Goal: Task Accomplishment & Management: Manage account settings

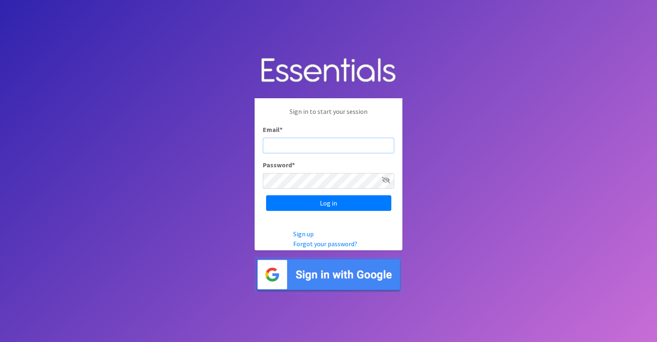
type input "diaperdepotnmore@gmail.com"
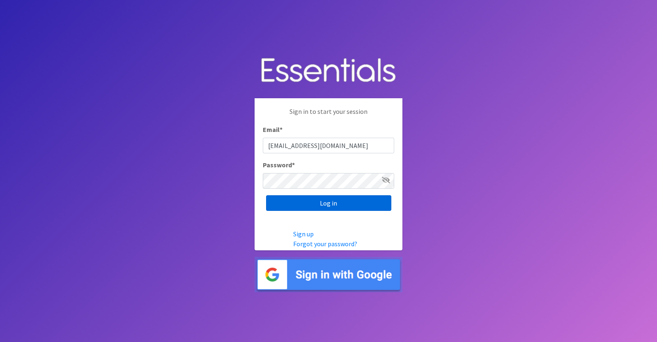
click at [344, 205] on input "Log in" at bounding box center [328, 203] width 125 height 16
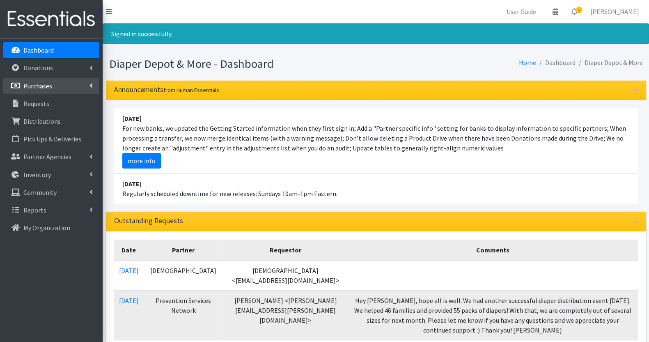
click at [55, 89] on link "Purchases" at bounding box center [51, 86] width 96 height 16
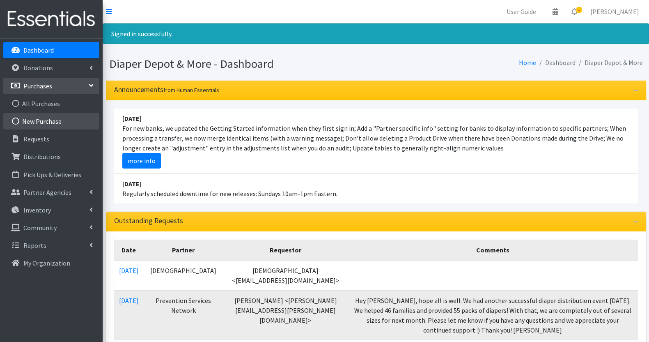
click at [47, 119] on link "New Purchase" at bounding box center [51, 121] width 96 height 16
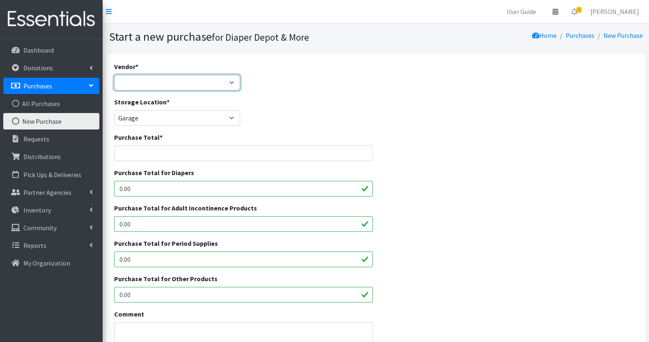
click at [136, 79] on select "Alliance Family Services Costco Diaper Depot & More ELCA Outreach Center Elizab…" at bounding box center [177, 83] width 126 height 16
select select "230"
click at [114, 75] on select "Alliance Family Services Costco Diaper Depot & More ELCA Outreach Center Elizab…" at bounding box center [177, 83] width 126 height 16
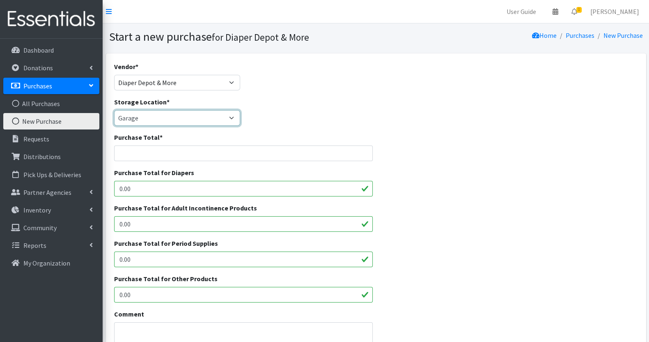
click at [157, 119] on select "Garage Office Space" at bounding box center [177, 118] width 126 height 16
select select "468"
click at [114, 110] on select "Garage Office Space" at bounding box center [177, 118] width 126 height 16
click at [172, 151] on input "Purchase Total *" at bounding box center [243, 153] width 259 height 16
click at [158, 188] on input "0.00" at bounding box center [243, 189] width 259 height 16
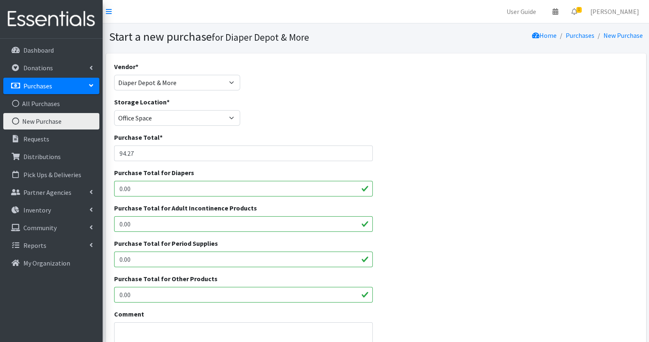
click at [158, 188] on input "0.00" at bounding box center [243, 189] width 259 height 16
click at [150, 156] on input "94.27" at bounding box center [243, 153] width 259 height 16
type input "98.63"
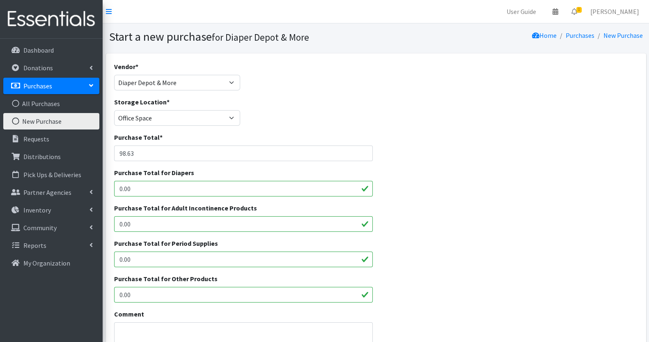
click at [212, 186] on input "0.00" at bounding box center [243, 189] width 259 height 16
type input "0"
type input "77.82"
click at [228, 296] on input "0.00" at bounding box center [243, 295] width 259 height 16
type input "0"
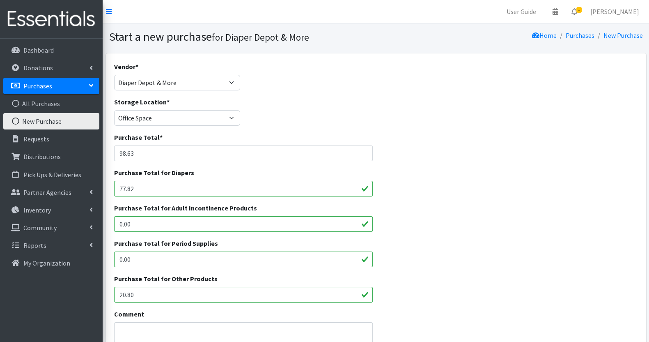
type input "20.80"
click at [148, 184] on input "77.82" at bounding box center [243, 189] width 259 height 16
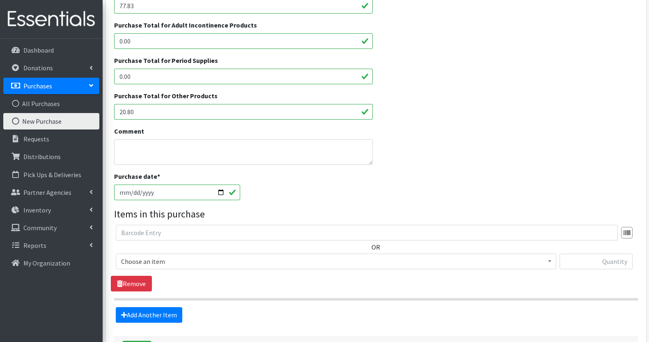
scroll to position [184, 0]
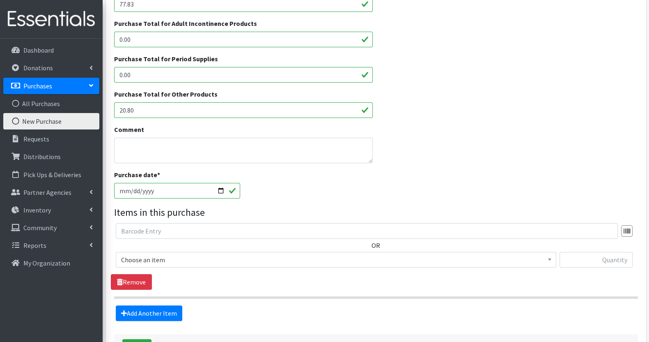
type input "77.83"
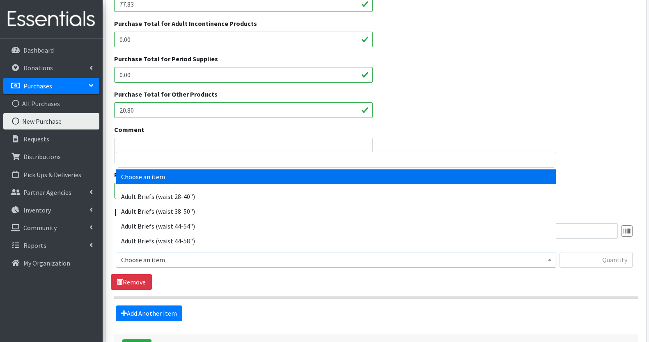
click at [201, 262] on span "Choose an item" at bounding box center [336, 259] width 430 height 11
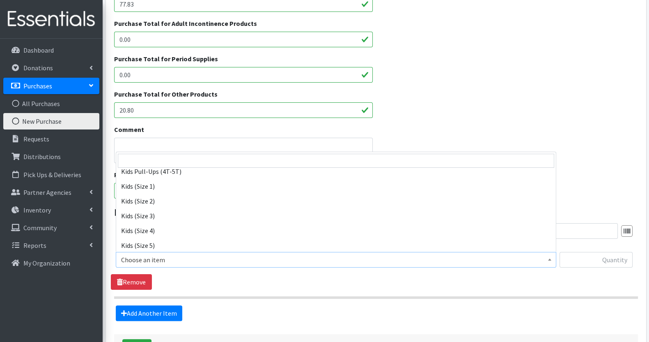
scroll to position [447, 0]
select select "6835"
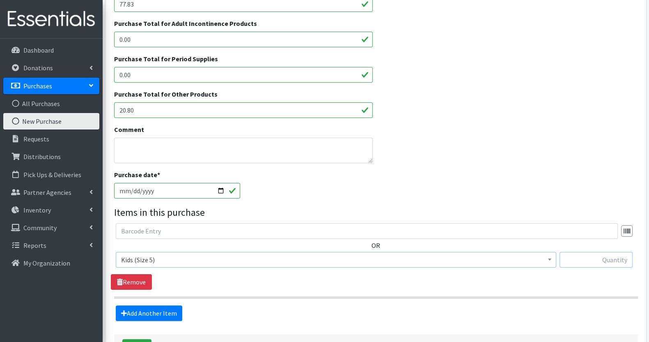
click at [580, 262] on input "text" at bounding box center [596, 260] width 73 height 16
type input "168"
click at [143, 315] on link "Add Another Item" at bounding box center [149, 313] width 67 height 16
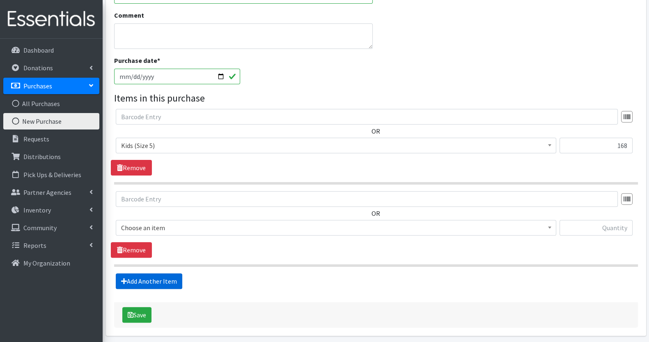
scroll to position [328, 0]
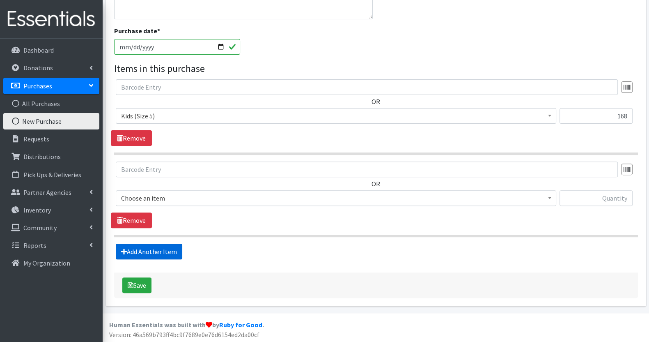
click at [129, 248] on link "Add Another Item" at bounding box center [149, 251] width 67 height 16
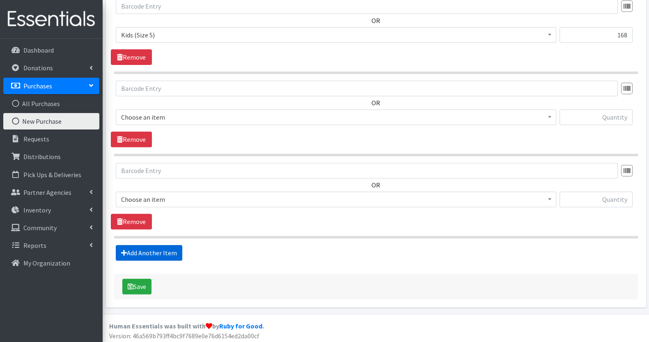
scroll to position [410, 0]
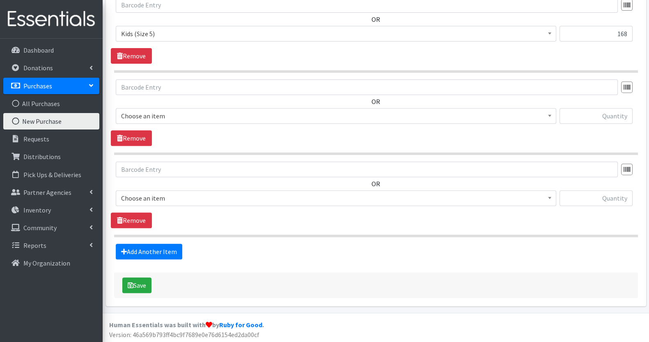
click at [249, 195] on span "Choose an item" at bounding box center [336, 197] width 430 height 11
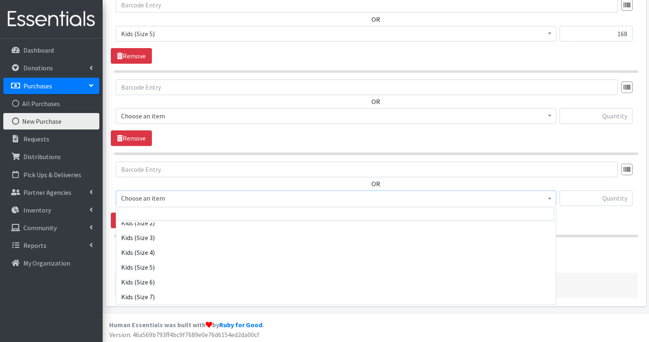
scroll to position [471, 0]
select select "6839"
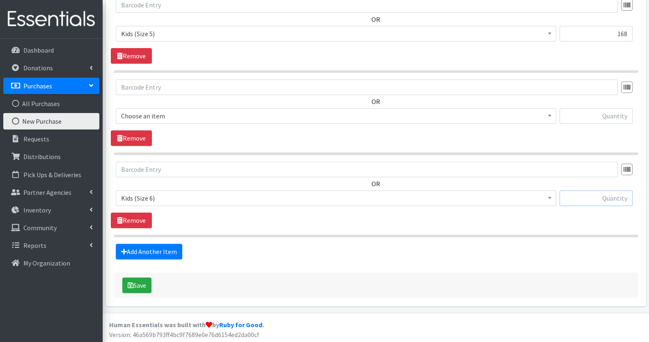
click at [620, 191] on input "text" at bounding box center [596, 198] width 73 height 16
type input "100"
click at [149, 249] on link "Add Another Item" at bounding box center [149, 251] width 67 height 16
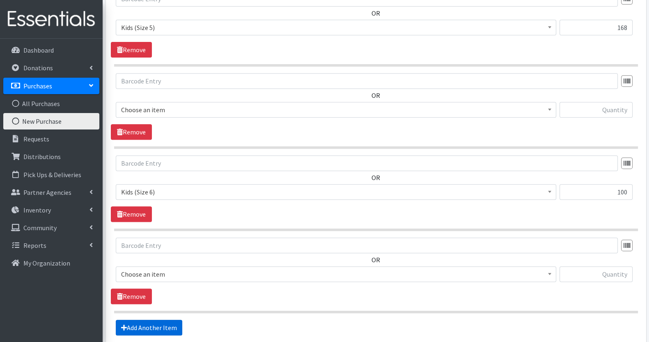
scroll to position [492, 0]
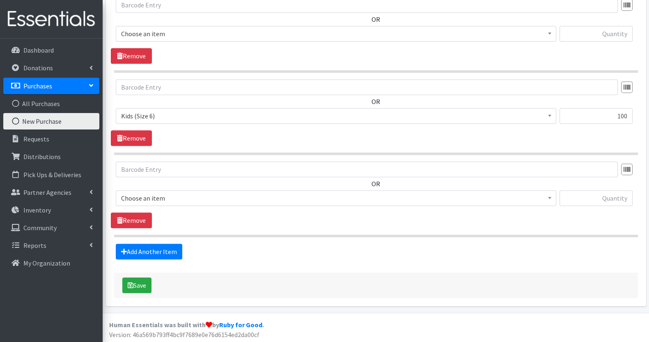
click at [154, 197] on span "Choose an item" at bounding box center [336, 197] width 430 height 11
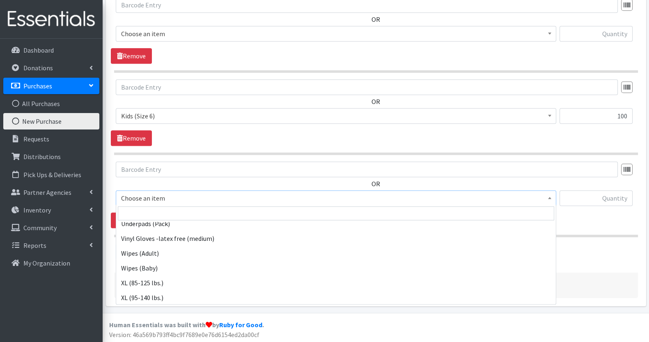
scroll to position [720, 0]
select select "6846"
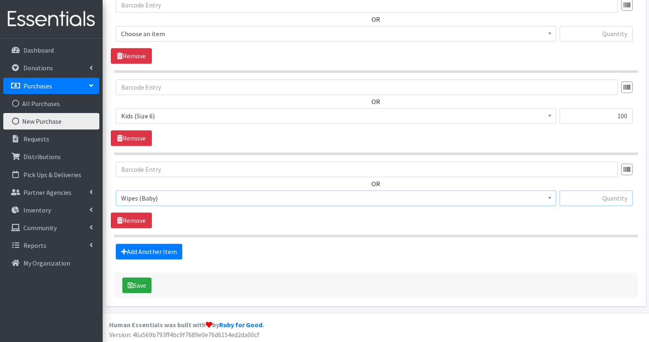
click at [601, 197] on input "text" at bounding box center [596, 198] width 73 height 16
type input "11"
click at [131, 285] on icon "submit" at bounding box center [131, 285] width 6 height 7
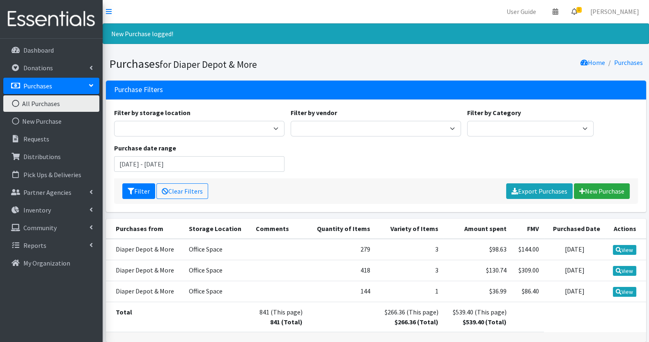
click at [577, 12] on icon at bounding box center [575, 11] width 6 height 7
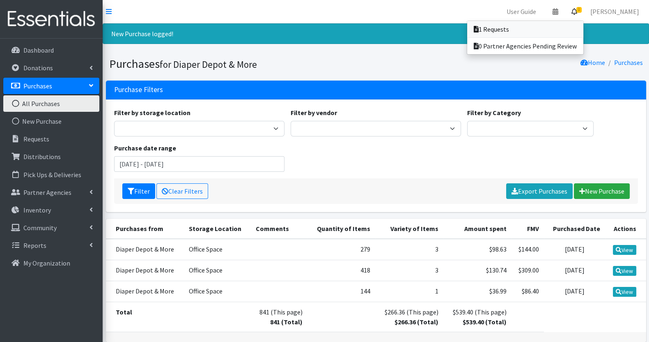
click at [536, 26] on link "1 Requests" at bounding box center [525, 29] width 116 height 16
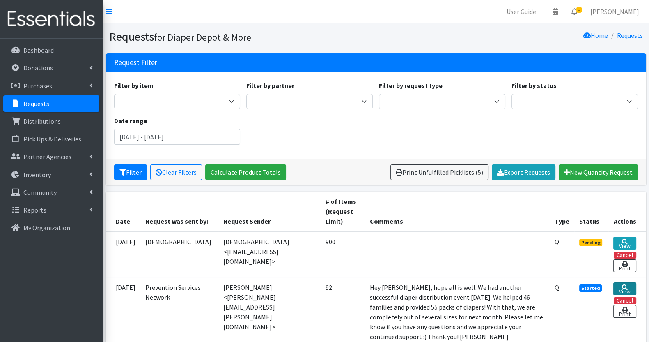
click at [623, 290] on icon at bounding box center [625, 287] width 6 height 6
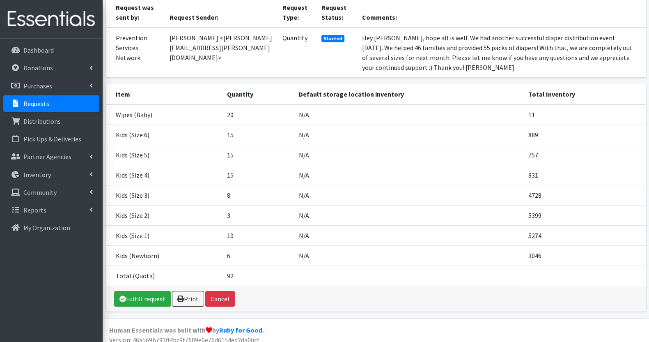
scroll to position [76, 0]
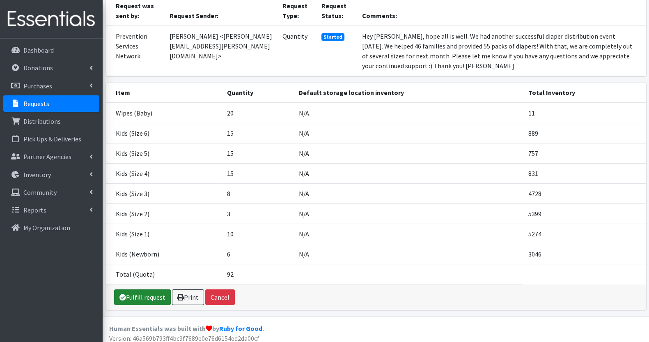
click at [145, 294] on link "Fulfill request" at bounding box center [142, 297] width 57 height 16
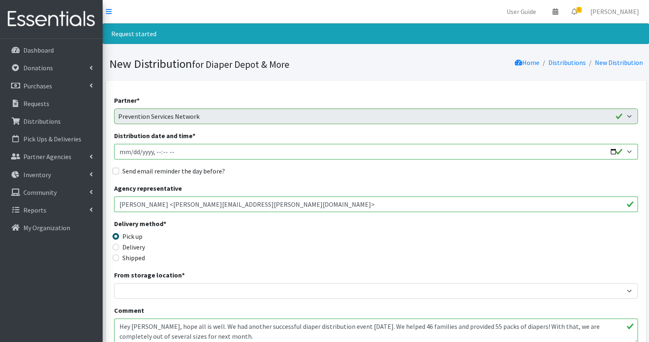
click at [193, 154] on input "Distribution date and time *" at bounding box center [376, 152] width 524 height 16
type input "2025-08-20T10:15"
click at [112, 168] on input "Send email reminder the day before?" at bounding box center [115, 171] width 7 height 7
checkbox input "true"
click at [120, 243] on div "Delivery" at bounding box center [179, 247] width 131 height 10
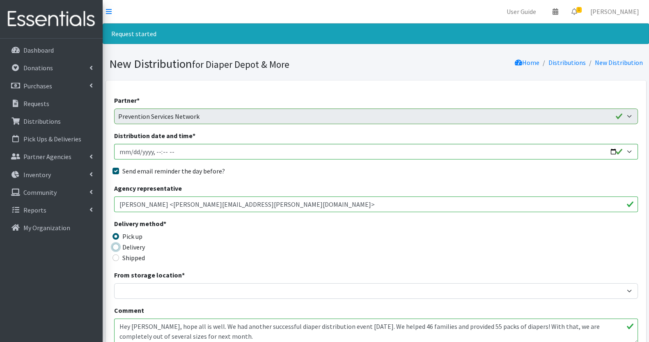
click at [114, 248] on input "Delivery" at bounding box center [115, 246] width 7 height 7
radio input "true"
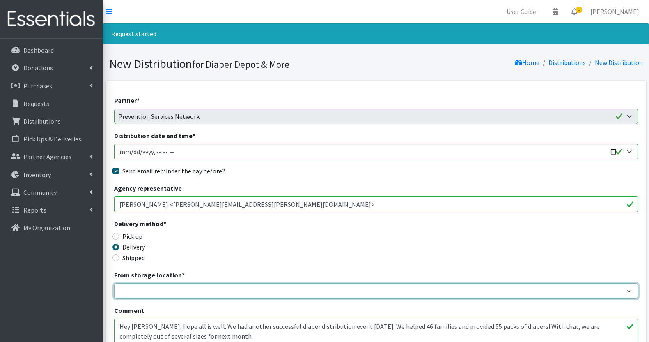
click at [159, 289] on select "Garage Office Space" at bounding box center [376, 291] width 524 height 16
select select "468"
click at [114, 283] on select "Garage Office Space" at bounding box center [376, 291] width 524 height 16
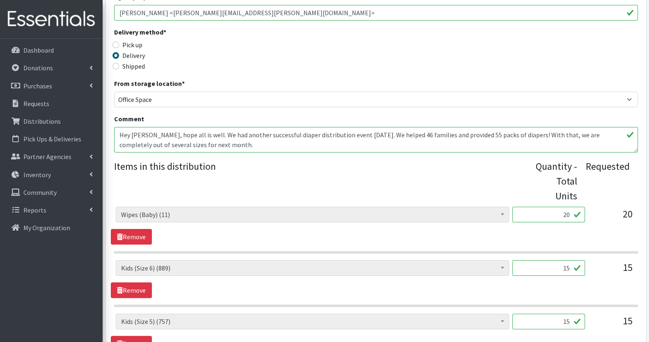
scroll to position [220, 0]
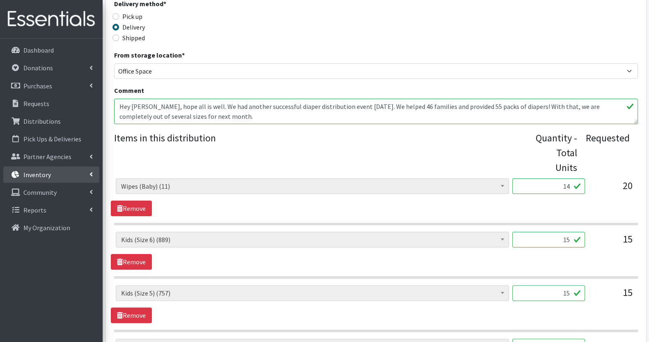
type input "14"
click at [51, 176] on link "Inventory" at bounding box center [51, 174] width 96 height 16
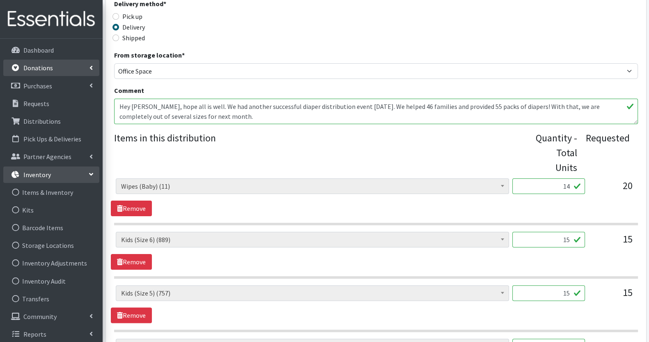
click at [56, 69] on link "Donations" at bounding box center [51, 68] width 96 height 16
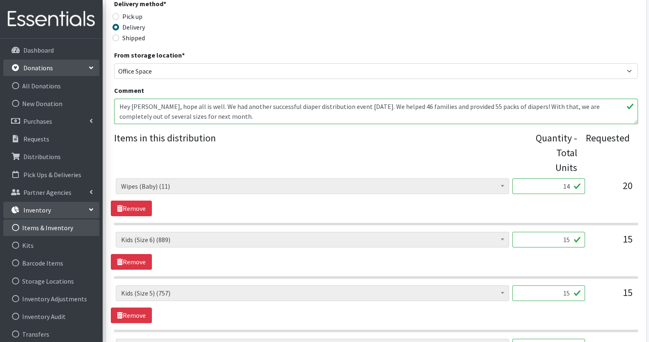
click at [43, 227] on link "Items & Inventory" at bounding box center [51, 227] width 96 height 16
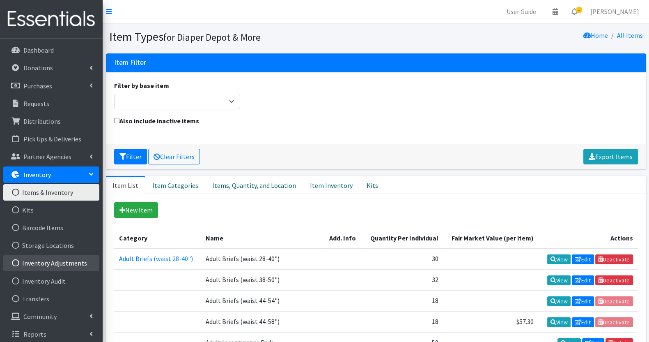
click at [64, 260] on link "Inventory Adjustments" at bounding box center [51, 263] width 96 height 16
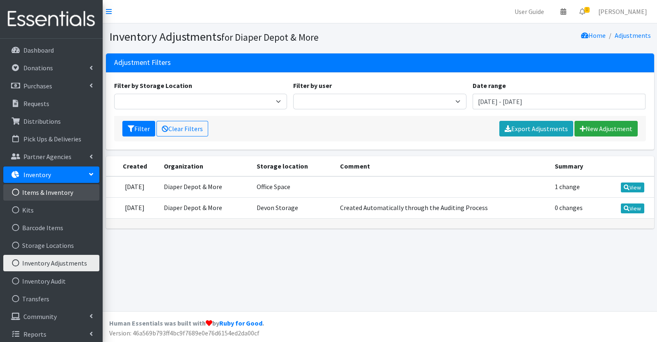
click at [56, 191] on link "Items & Inventory" at bounding box center [51, 192] width 96 height 16
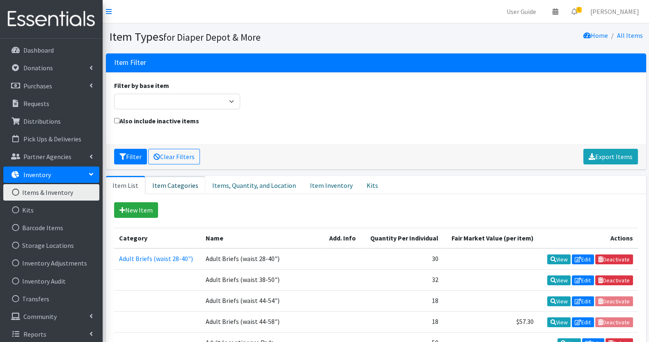
click at [187, 185] on link "Item Categories" at bounding box center [175, 185] width 60 height 18
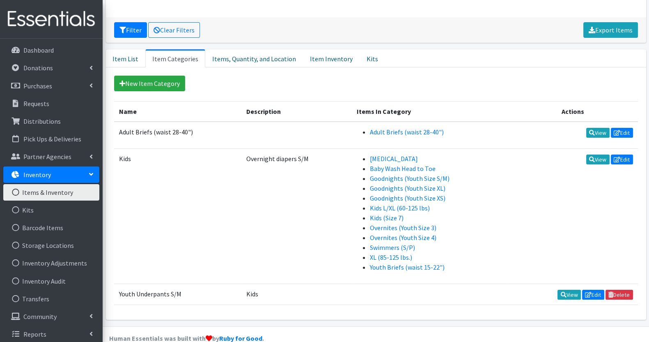
scroll to position [140, 0]
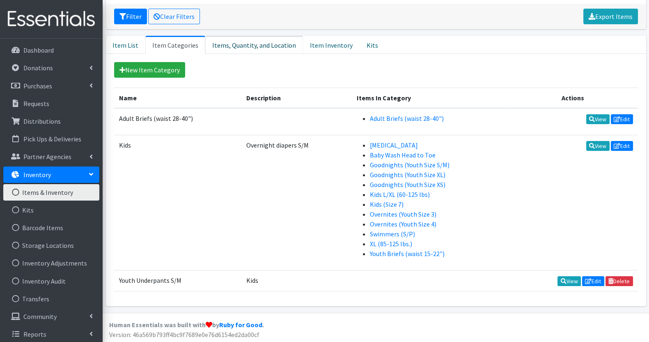
click at [240, 46] on link "Items, Quantity, and Location" at bounding box center [254, 45] width 98 height 18
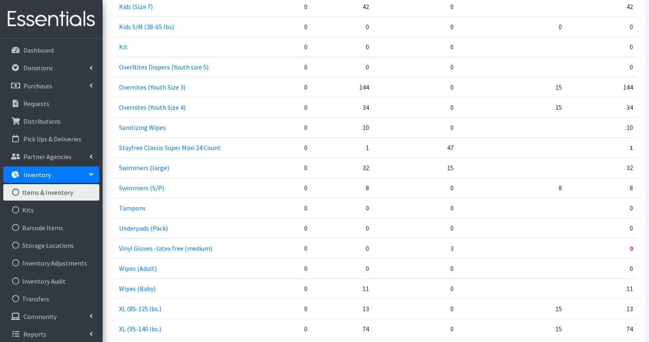
scroll to position [962, 0]
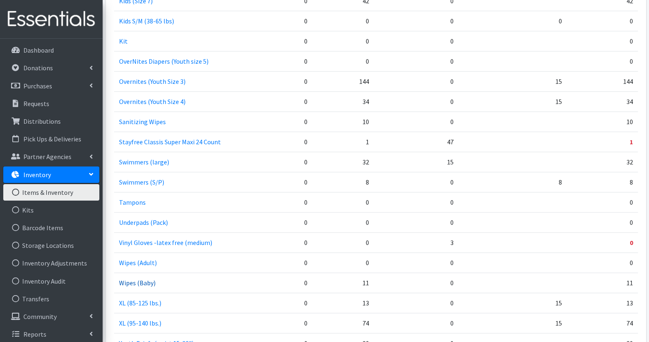
click at [136, 279] on link "Wipes (Baby)" at bounding box center [137, 282] width 37 height 8
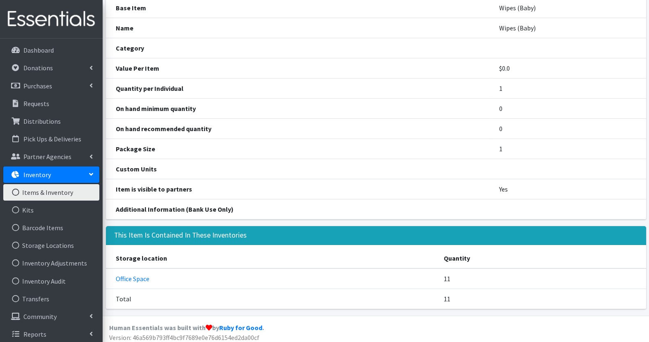
scroll to position [59, 0]
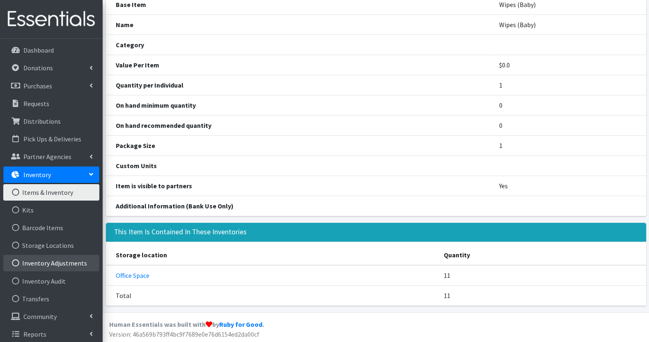
click at [46, 262] on link "Inventory Adjustments" at bounding box center [51, 263] width 96 height 16
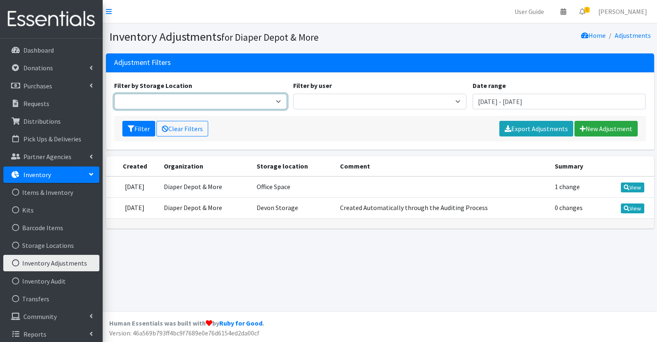
click at [195, 95] on select "Garage Office Space" at bounding box center [200, 102] width 173 height 16
select select "468"
click at [114, 94] on select "Garage Office Space" at bounding box center [200, 102] width 173 height 16
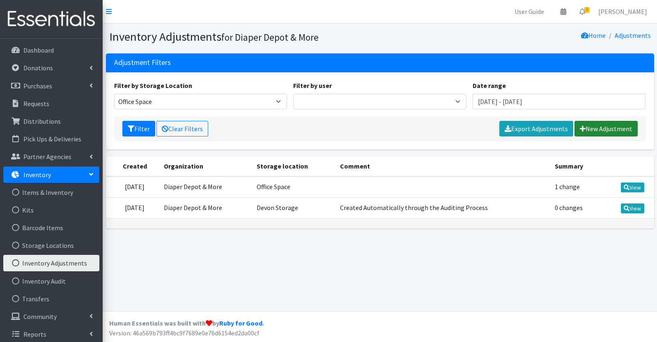
click at [593, 130] on link "New Adjustment" at bounding box center [605, 129] width 63 height 16
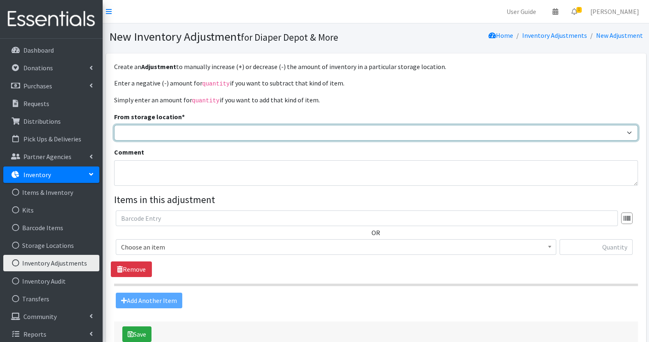
click at [429, 132] on select "Garage Office Space" at bounding box center [376, 133] width 524 height 16
select select "468"
click at [114, 125] on select "Garage Office Space" at bounding box center [376, 133] width 524 height 16
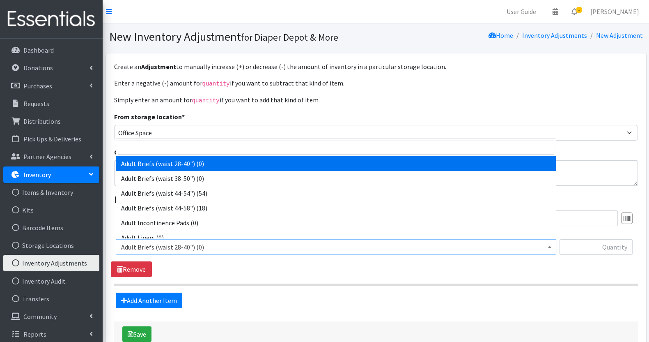
click at [313, 246] on span "Adult Briefs (waist 28-40") (0)" at bounding box center [336, 246] width 430 height 11
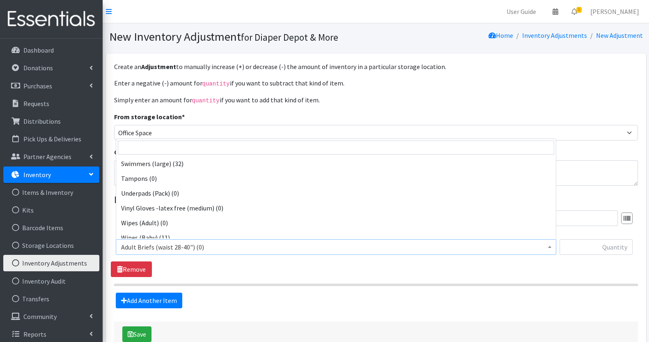
scroll to position [650, 0]
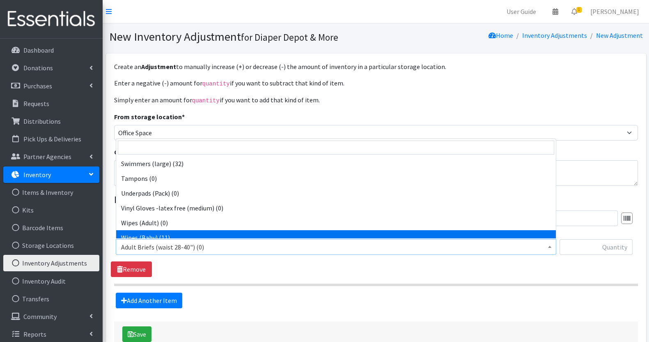
select select "6846"
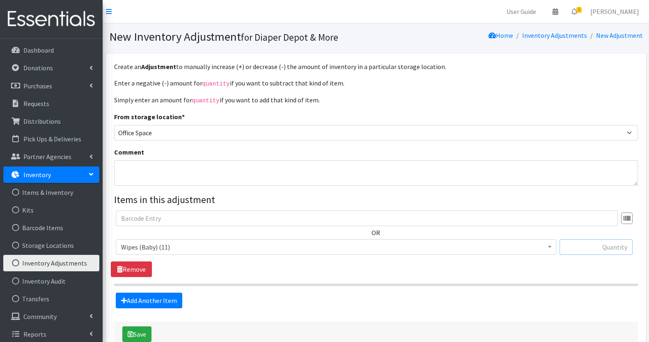
click at [605, 246] on input "text" at bounding box center [596, 247] width 73 height 16
type input "3"
click at [133, 335] on button "Save" at bounding box center [136, 334] width 29 height 16
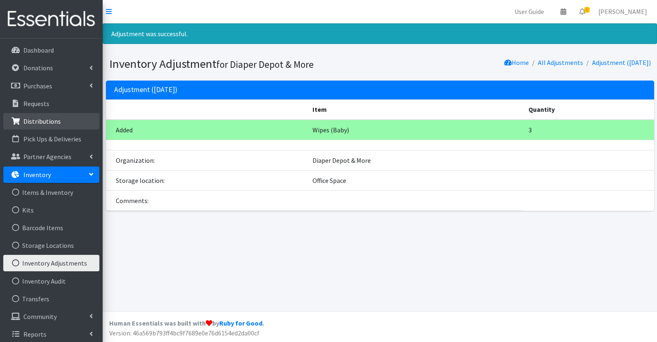
click at [53, 121] on p "Distributions" at bounding box center [41, 121] width 37 height 8
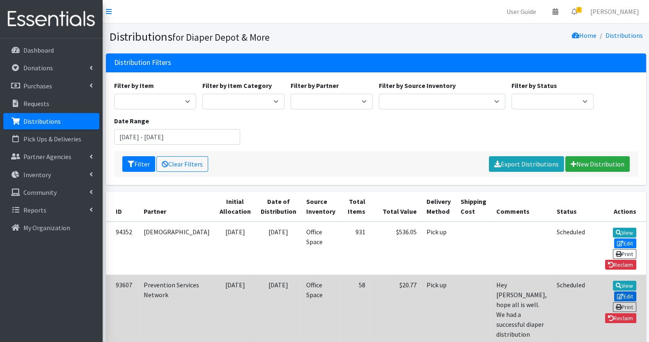
click at [614, 291] on link "Edit" at bounding box center [625, 296] width 22 height 10
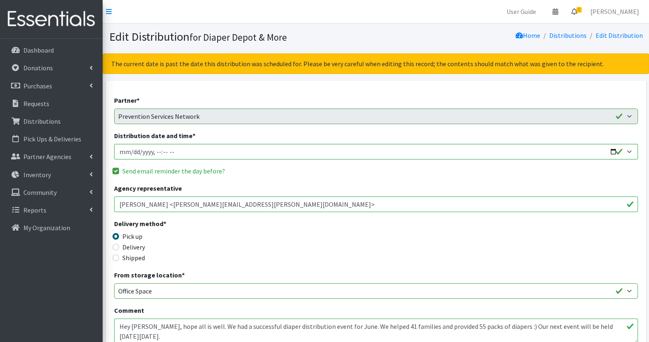
click at [582, 11] on span "1" at bounding box center [578, 10] width 5 height 6
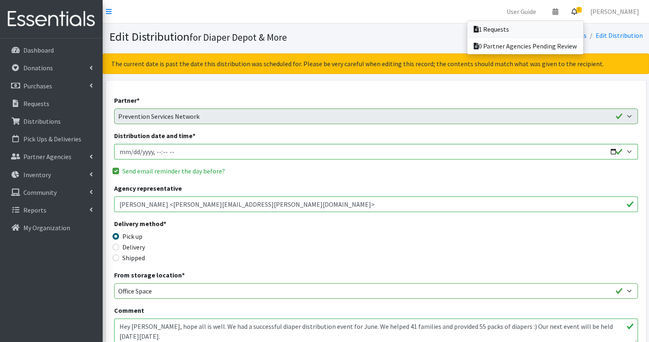
click at [523, 31] on link "1 Requests" at bounding box center [525, 29] width 116 height 16
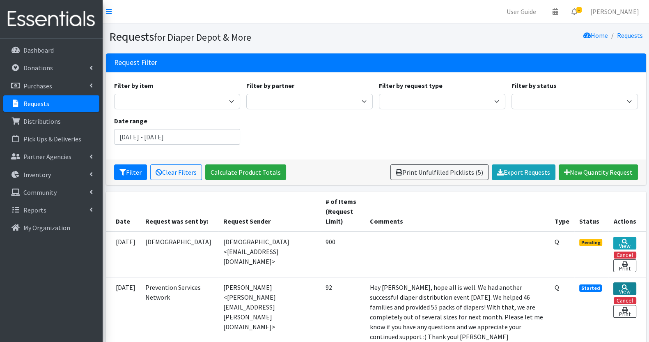
click at [626, 289] on icon at bounding box center [625, 287] width 6 height 6
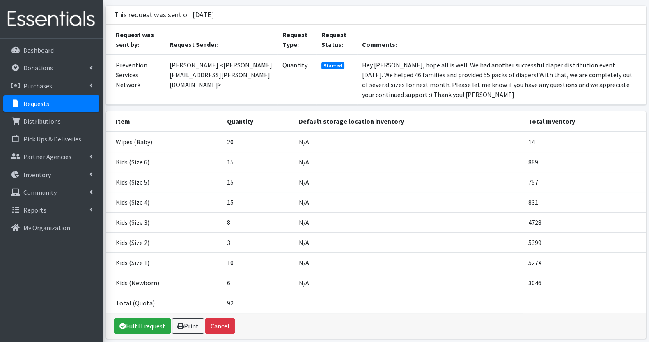
scroll to position [80, 0]
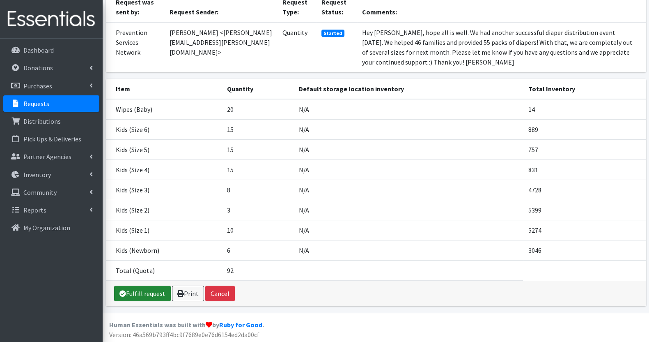
click at [142, 287] on link "Fulfill request" at bounding box center [142, 293] width 57 height 16
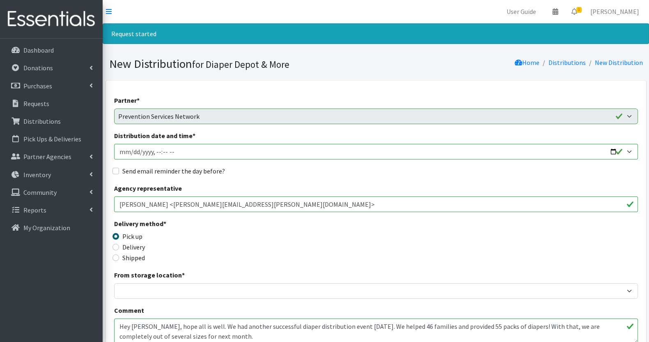
click at [197, 156] on input "Distribution date and time *" at bounding box center [376, 152] width 524 height 16
click at [170, 151] on input "Distribution date and time *" at bounding box center [376, 152] width 524 height 16
type input "[DATE]T10:15"
click at [117, 169] on input "Send email reminder the day before?" at bounding box center [115, 171] width 7 height 7
checkbox input "true"
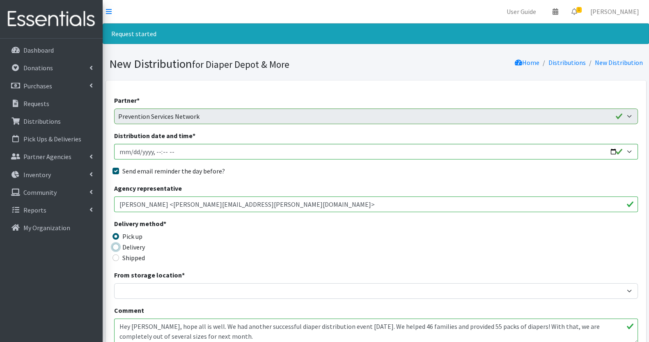
click at [116, 245] on input "Delivery" at bounding box center [115, 246] width 7 height 7
radio input "true"
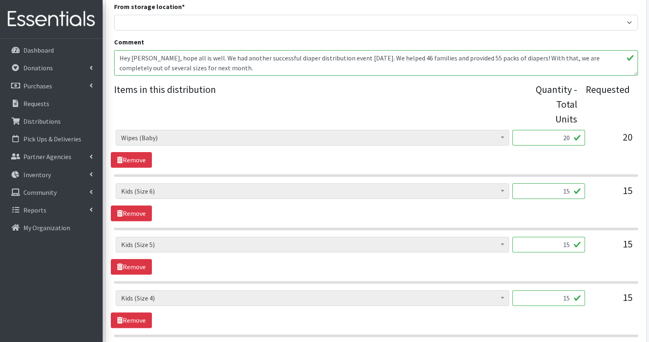
scroll to position [269, 0]
click at [567, 129] on input "20" at bounding box center [548, 137] width 73 height 16
type input "2"
click at [570, 182] on input "15" at bounding box center [548, 190] width 73 height 16
click at [572, 129] on input "17" at bounding box center [548, 137] width 73 height 16
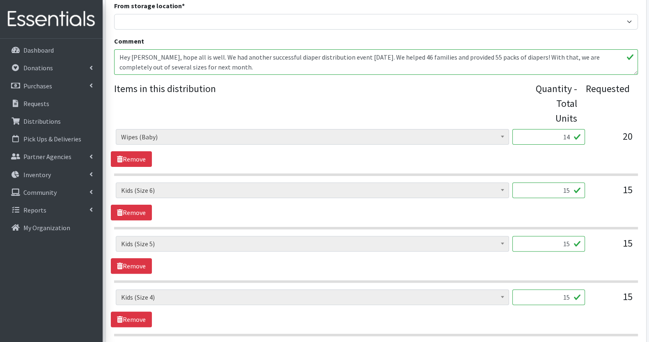
type input "14"
click at [569, 182] on input "15" at bounding box center [548, 190] width 73 height 16
type input "1"
type input "7"
click at [568, 236] on input "15" at bounding box center [548, 244] width 73 height 16
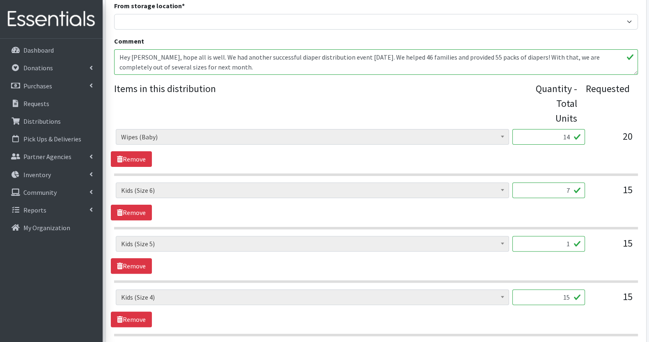
type input "12"
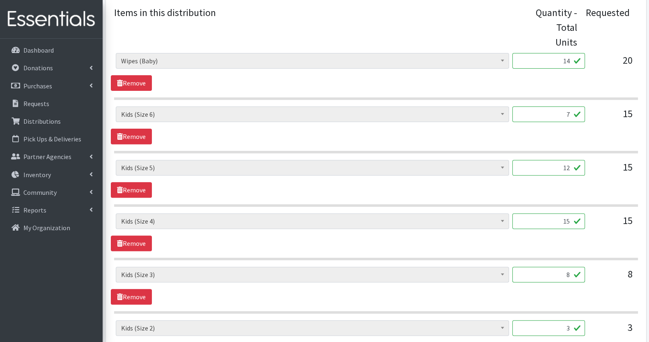
scroll to position [355, 0]
